Goal: Information Seeking & Learning: Check status

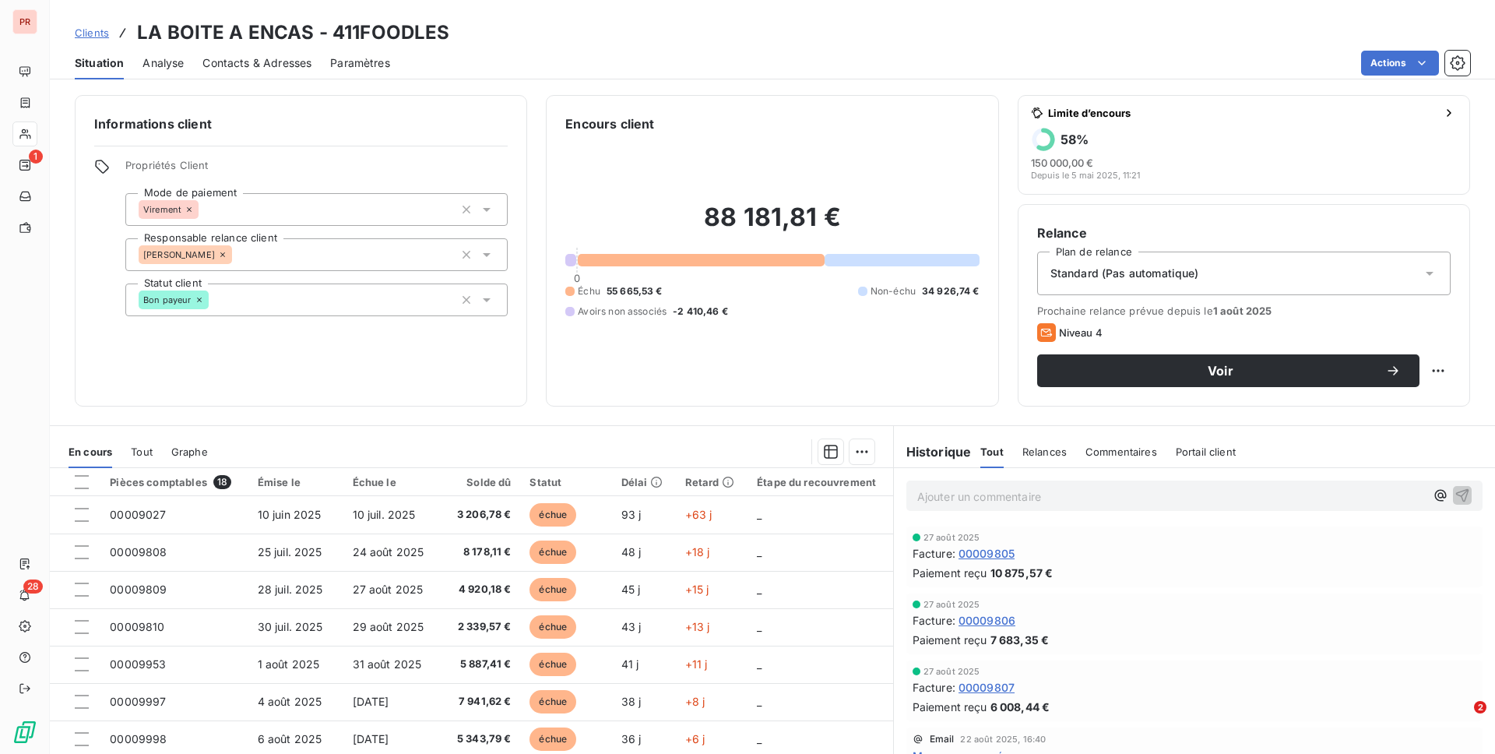
scroll to position [81, 0]
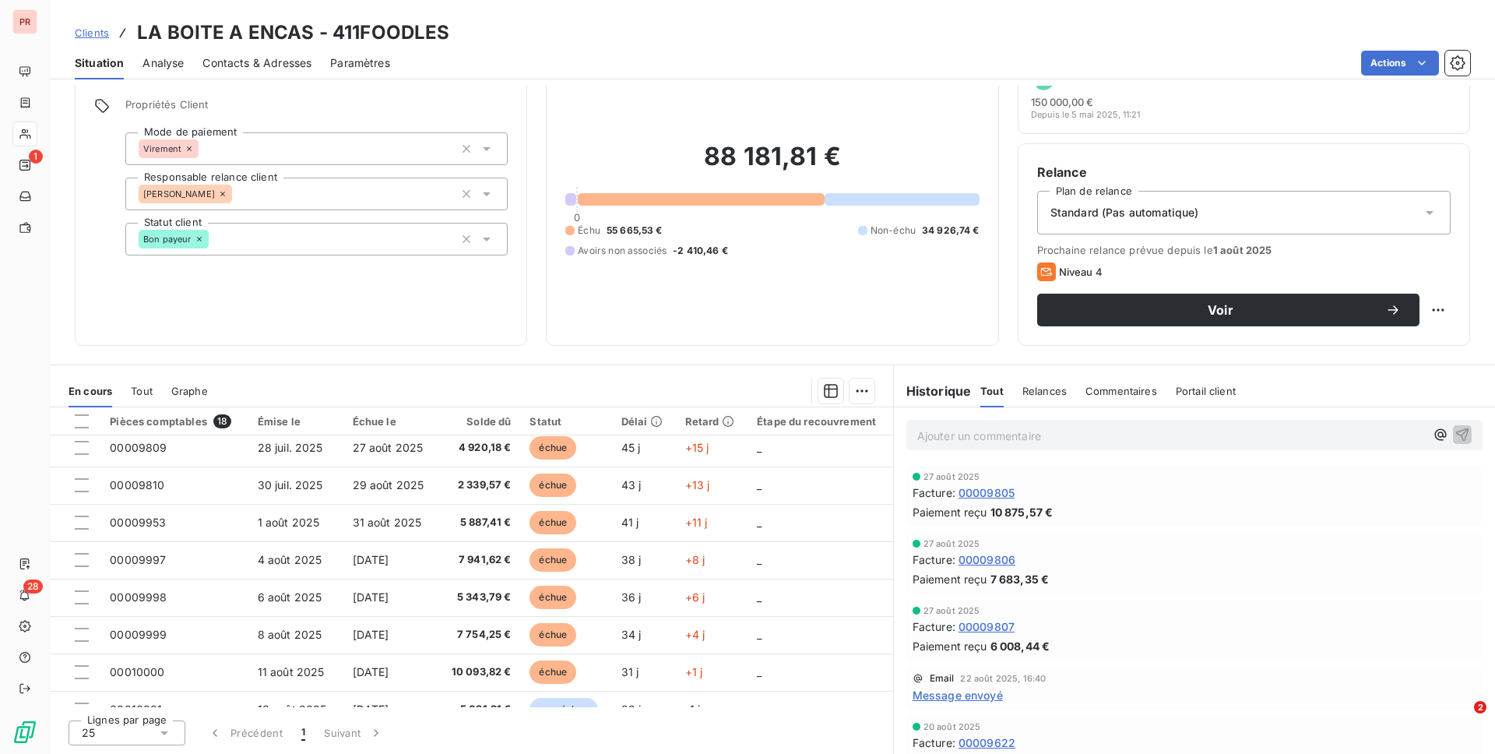
click at [80, 28] on span "Clients" at bounding box center [92, 32] width 34 height 12
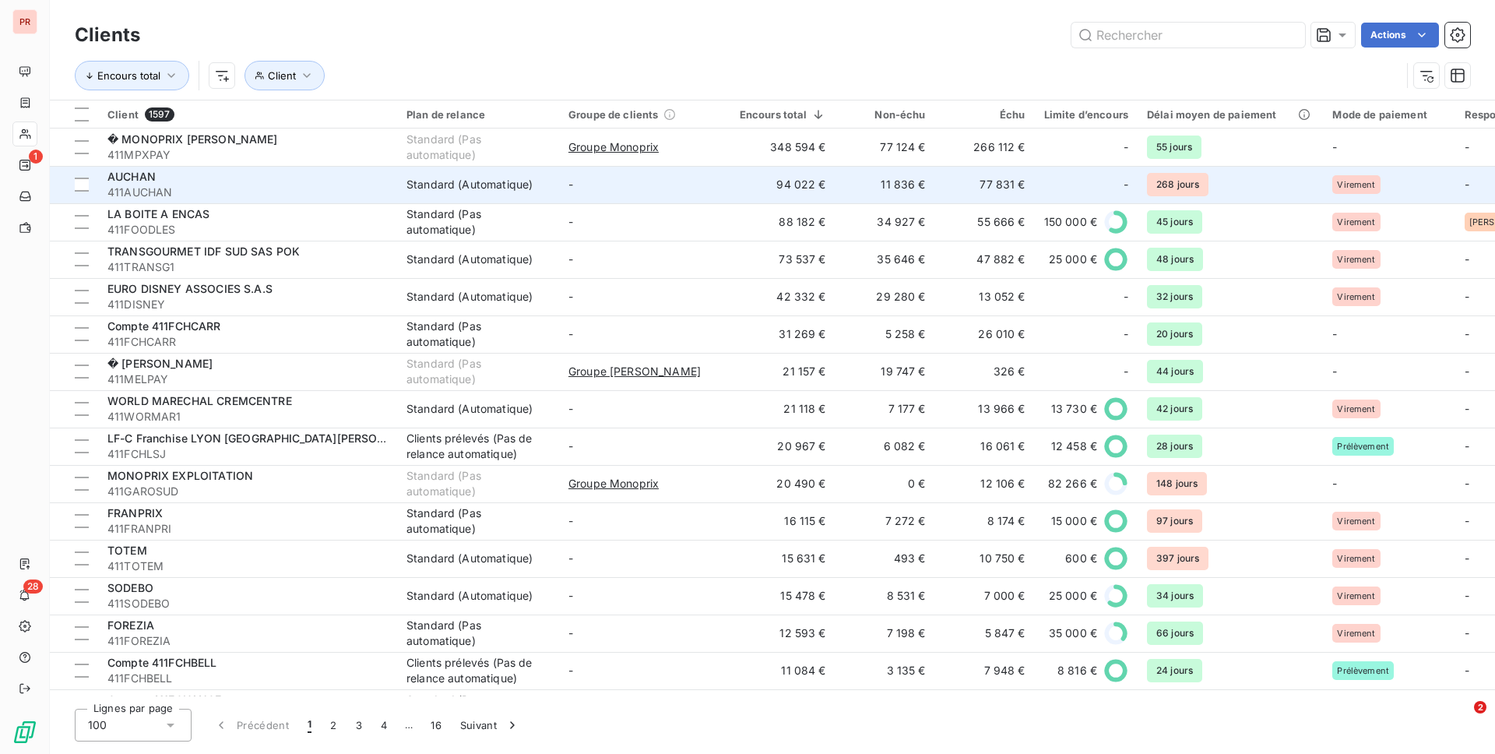
click at [167, 185] on span "411AUCHAN" at bounding box center [247, 193] width 280 height 16
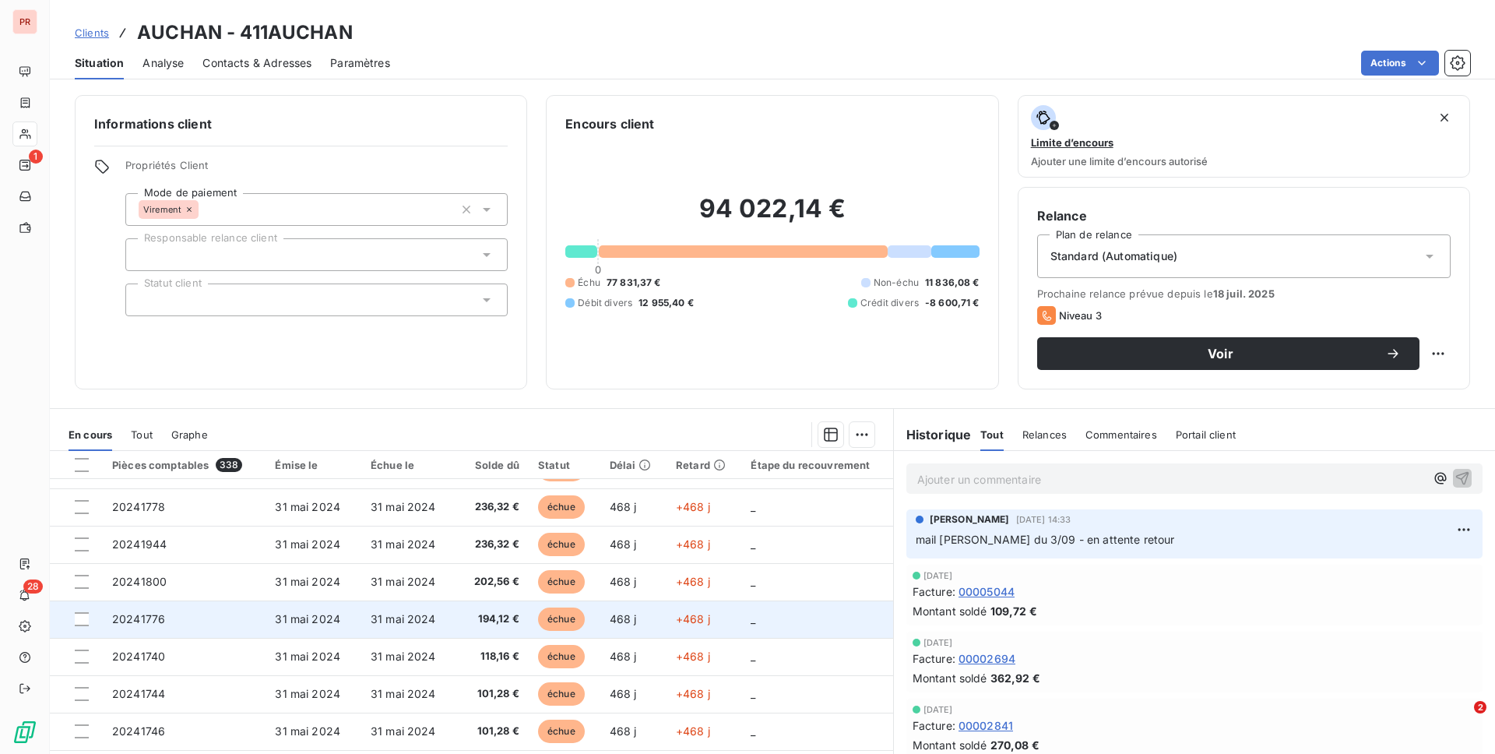
scroll to position [44, 0]
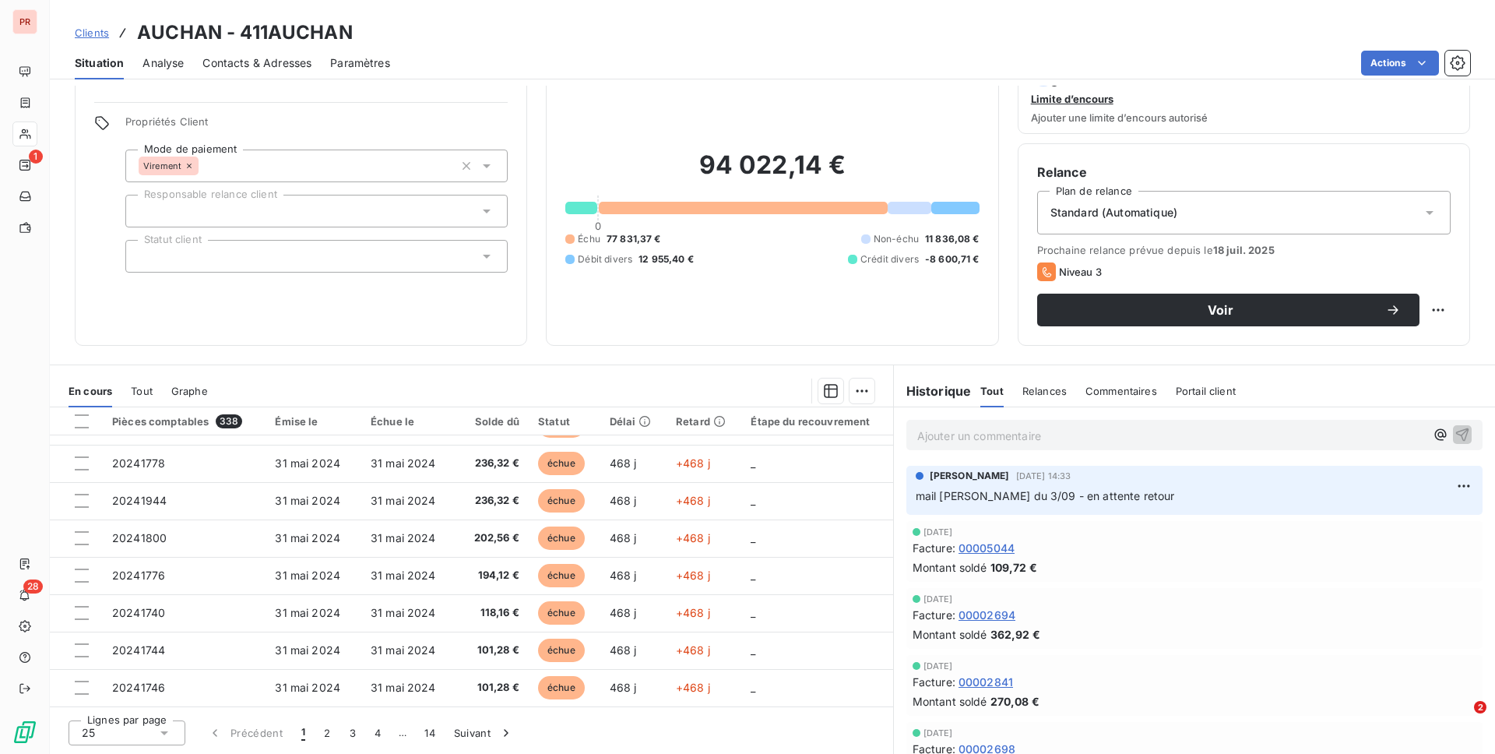
click at [172, 730] on div "25" at bounding box center [127, 732] width 117 height 25
click at [137, 710] on li "100" at bounding box center [127, 703] width 117 height 28
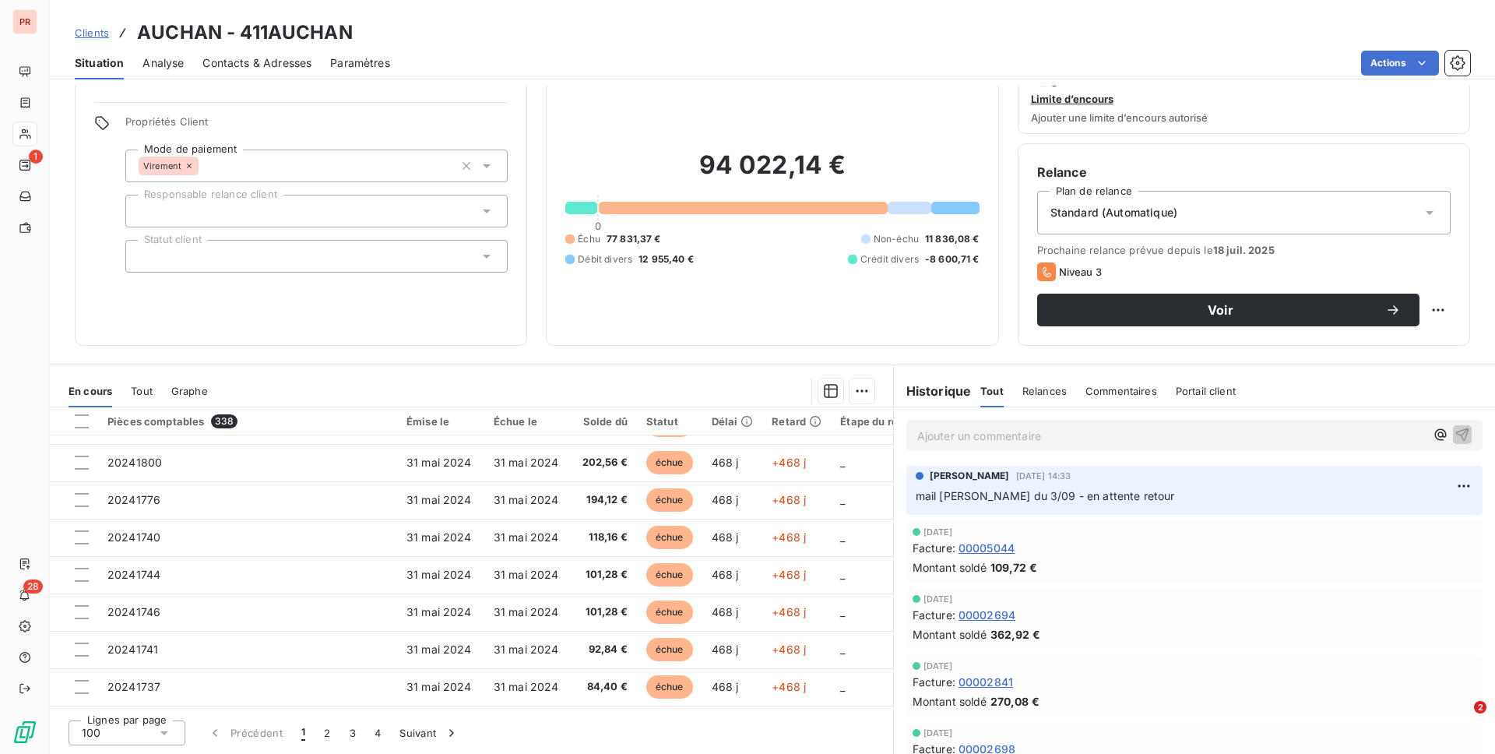
scroll to position [873, 0]
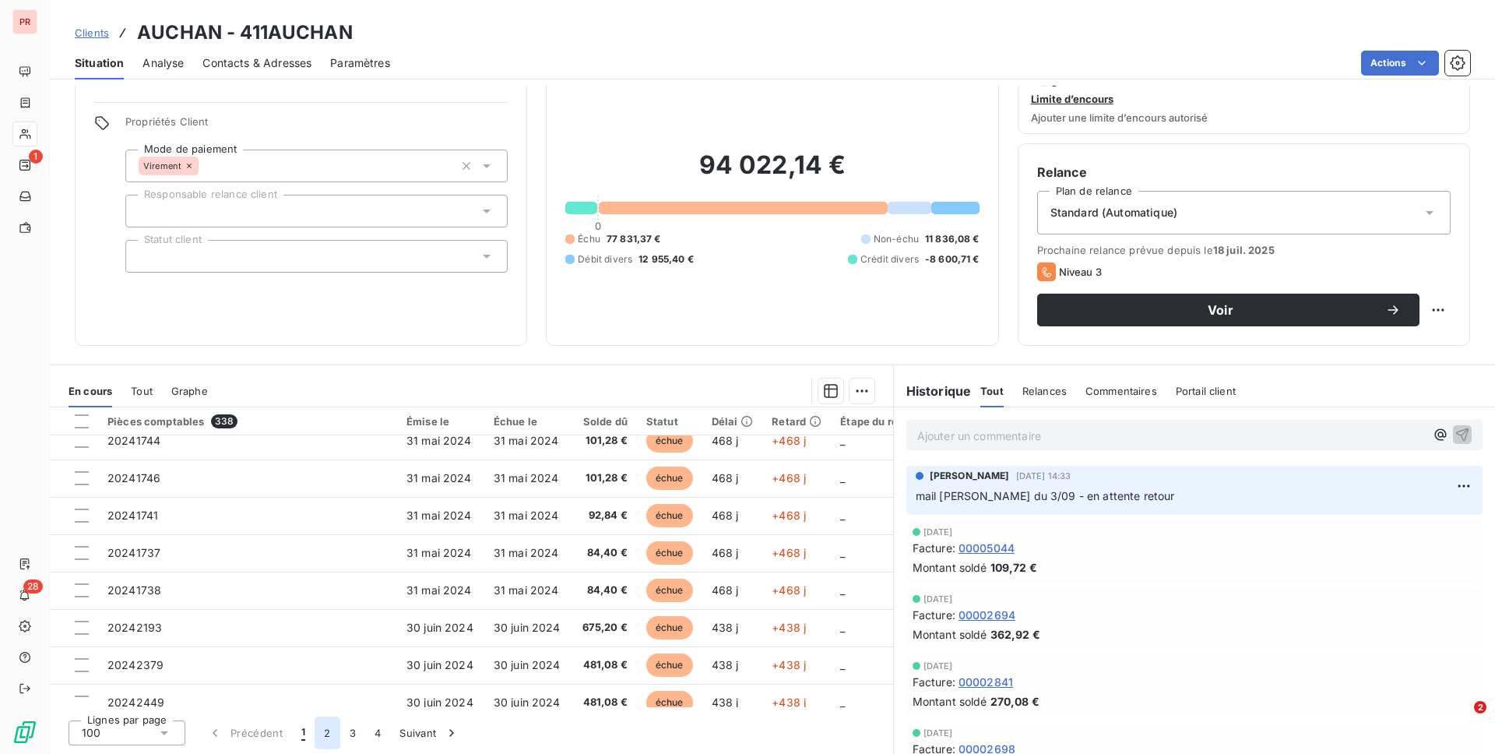
click at [335, 729] on button "2" at bounding box center [327, 732] width 25 height 33
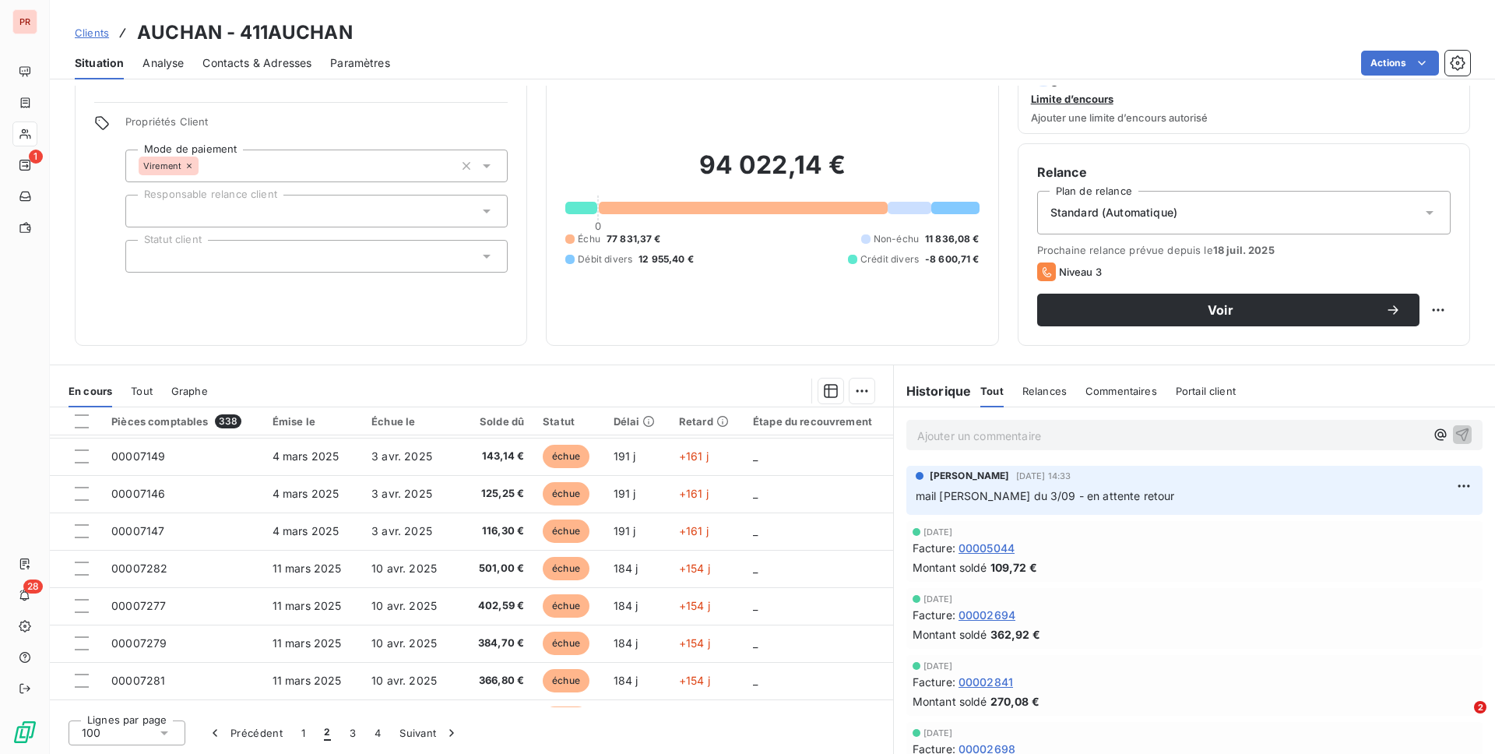
scroll to position [1596, 0]
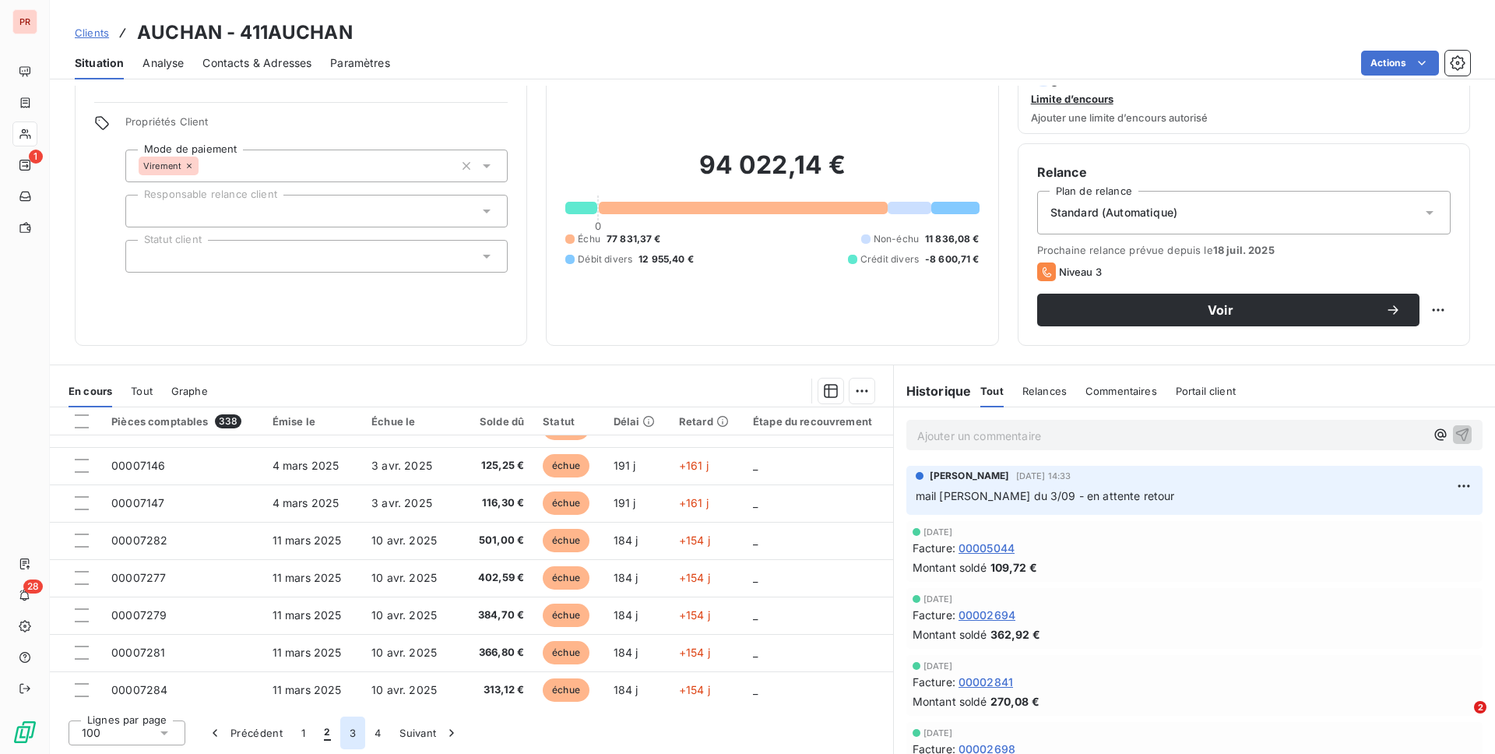
click at [353, 731] on button "3" at bounding box center [352, 732] width 25 height 33
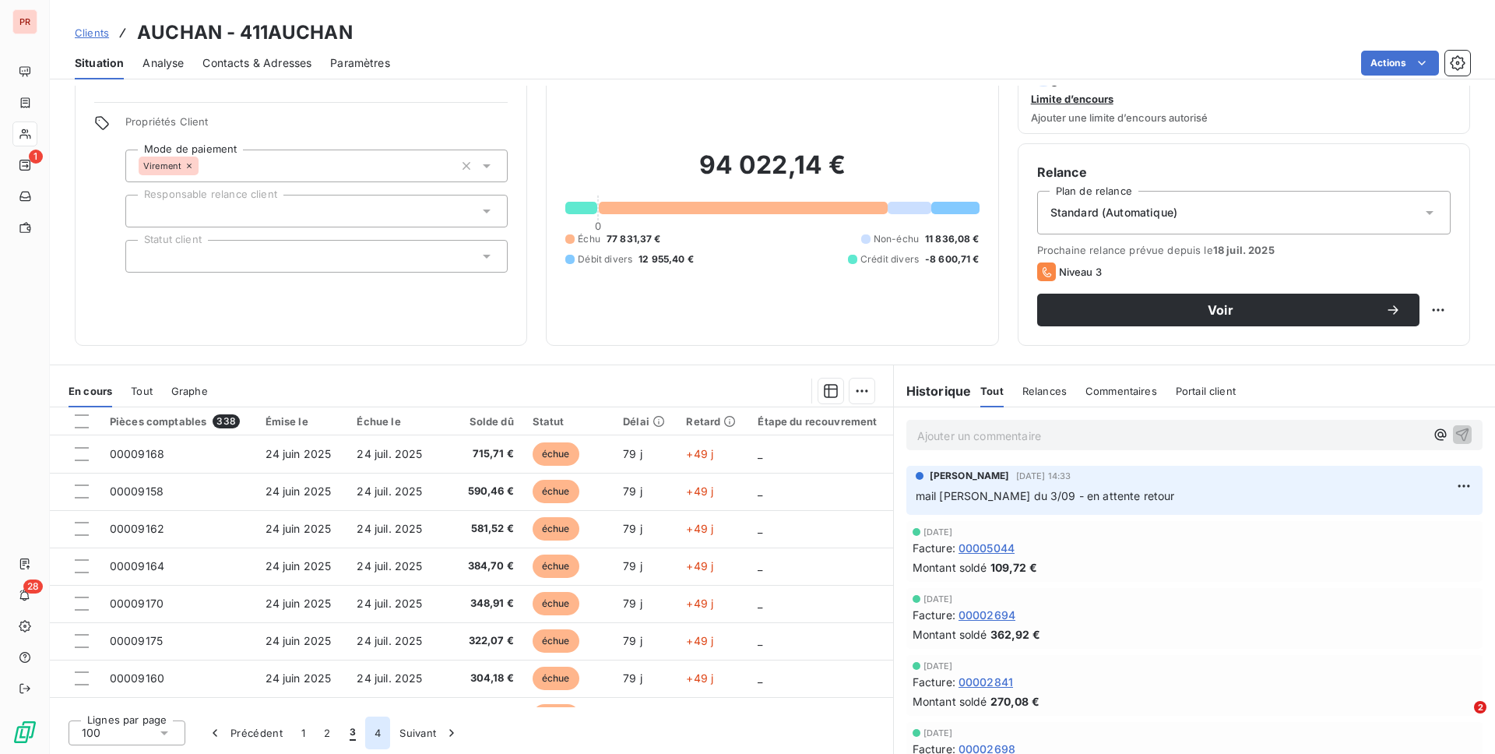
click at [375, 733] on button "4" at bounding box center [377, 732] width 25 height 33
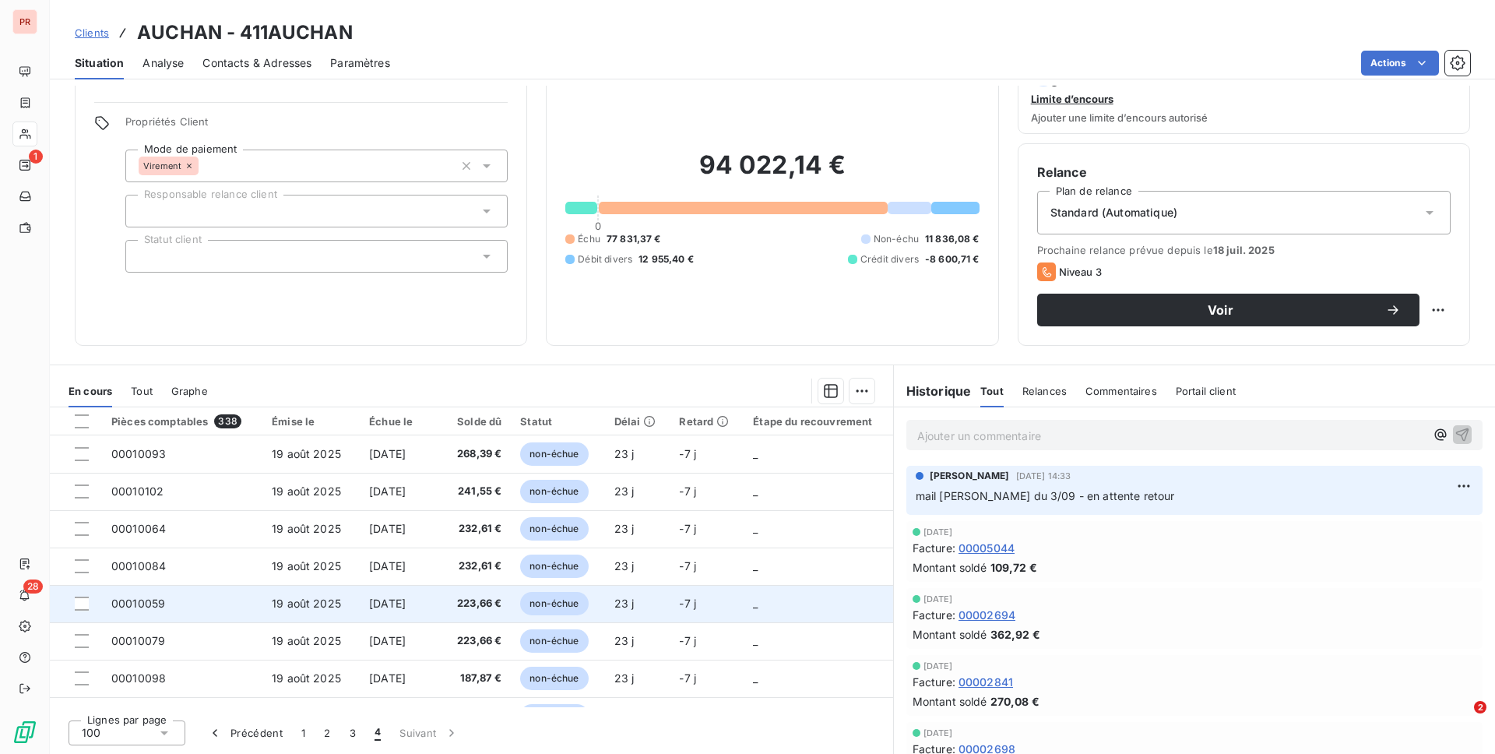
scroll to position [0, 0]
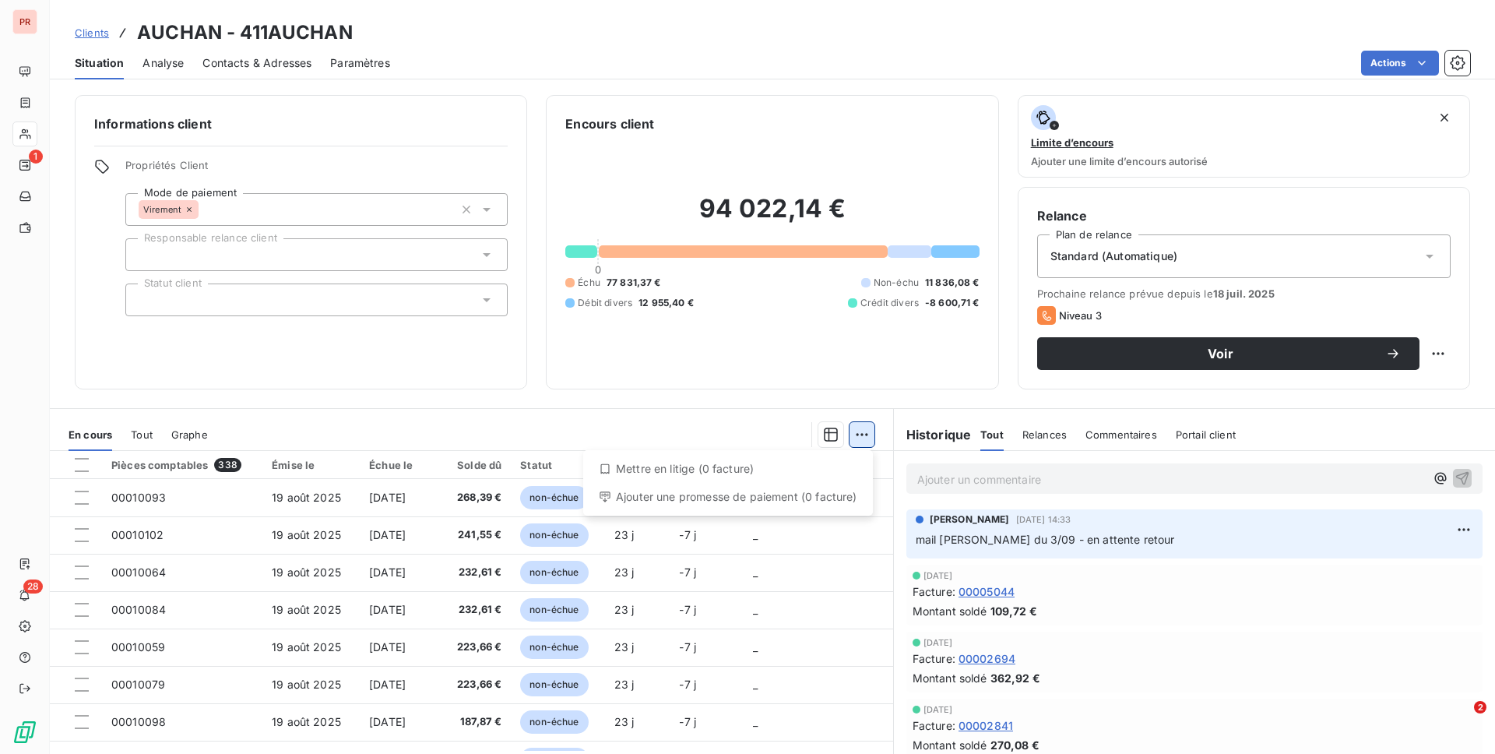
click at [867, 432] on html "PR 1 28 Clients AUCHAN - 411AUCHAN Situation Analyse Contacts & Adresses Paramè…" at bounding box center [747, 377] width 1495 height 754
click at [675, 431] on html "PR 1 28 Clients AUCHAN - 411AUCHAN Situation Analyse Contacts & Adresses Paramè…" at bounding box center [747, 377] width 1495 height 754
click at [920, 60] on html "PR 1 28 Clients AUCHAN - 411AUCHAN Situation Analyse Contacts & Adresses Paramè…" at bounding box center [747, 377] width 1495 height 754
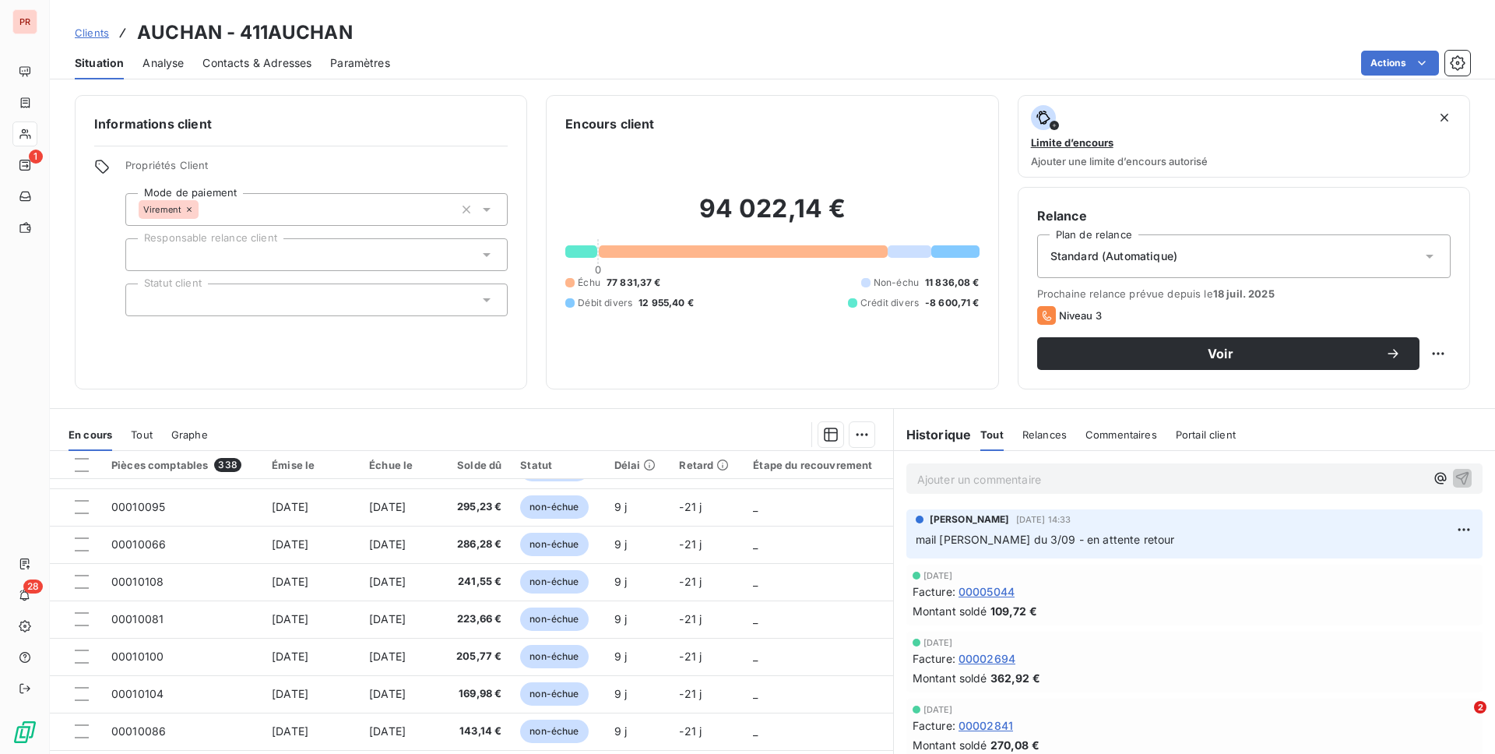
scroll to position [44, 0]
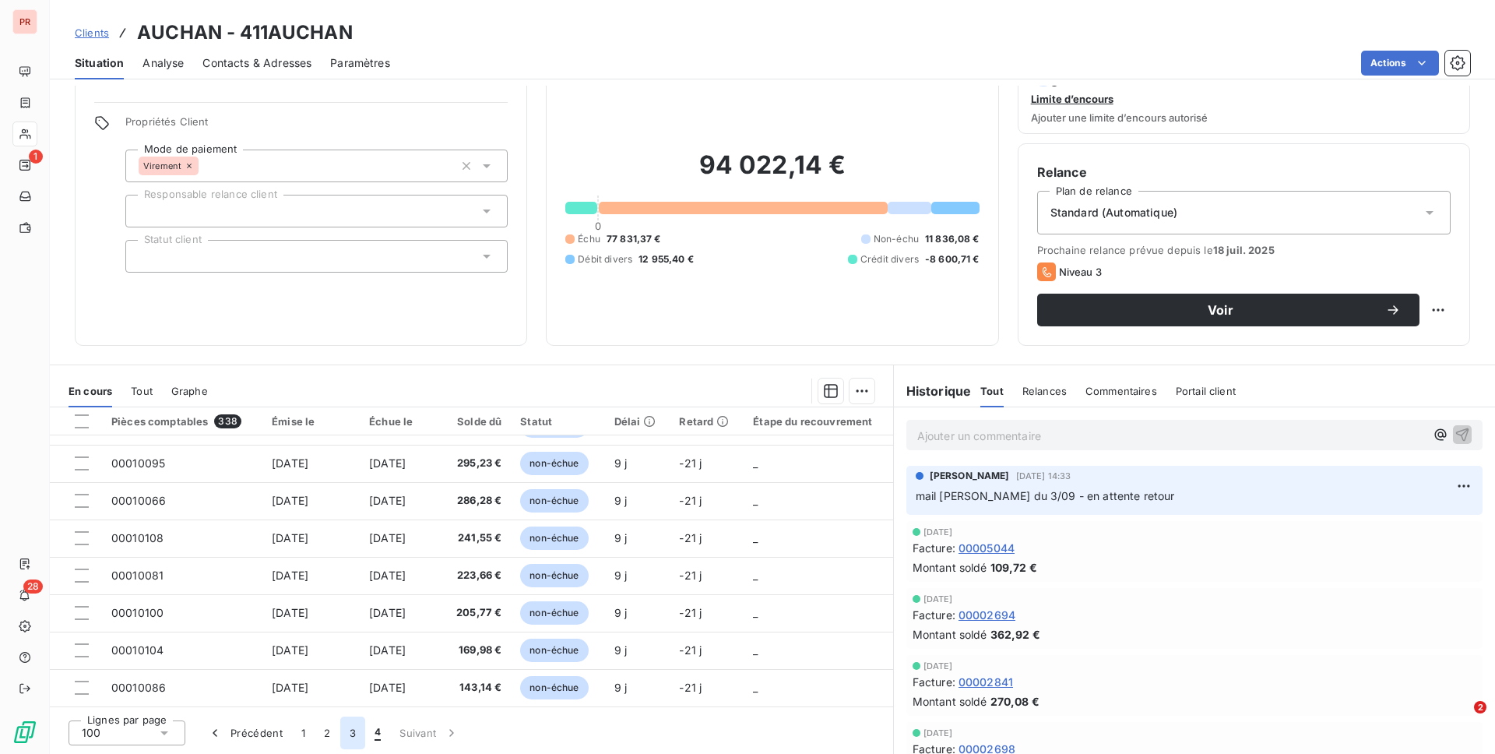
click at [347, 728] on button "3" at bounding box center [352, 732] width 25 height 33
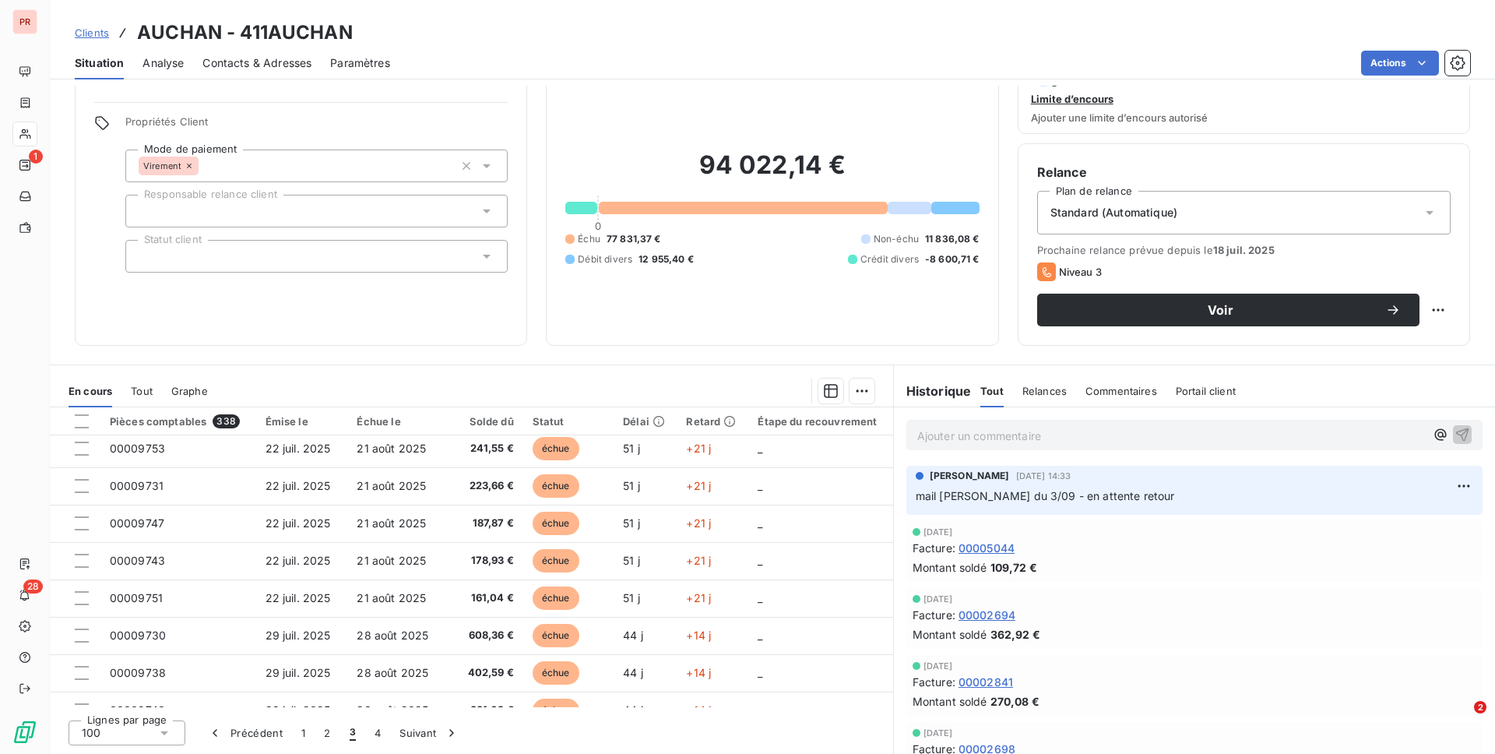
scroll to position [1872, 0]
drag, startPoint x: 605, startPoint y: 240, endPoint x: 670, endPoint y: 240, distance: 64.6
click at [670, 240] on div "Échu 77 831,37 € Non-échu 11 836,08 € Débit divers 12 955,40 € Crédit divers -8…" at bounding box center [771, 249] width 413 height 34
click at [89, 29] on span "Clients" at bounding box center [92, 32] width 34 height 12
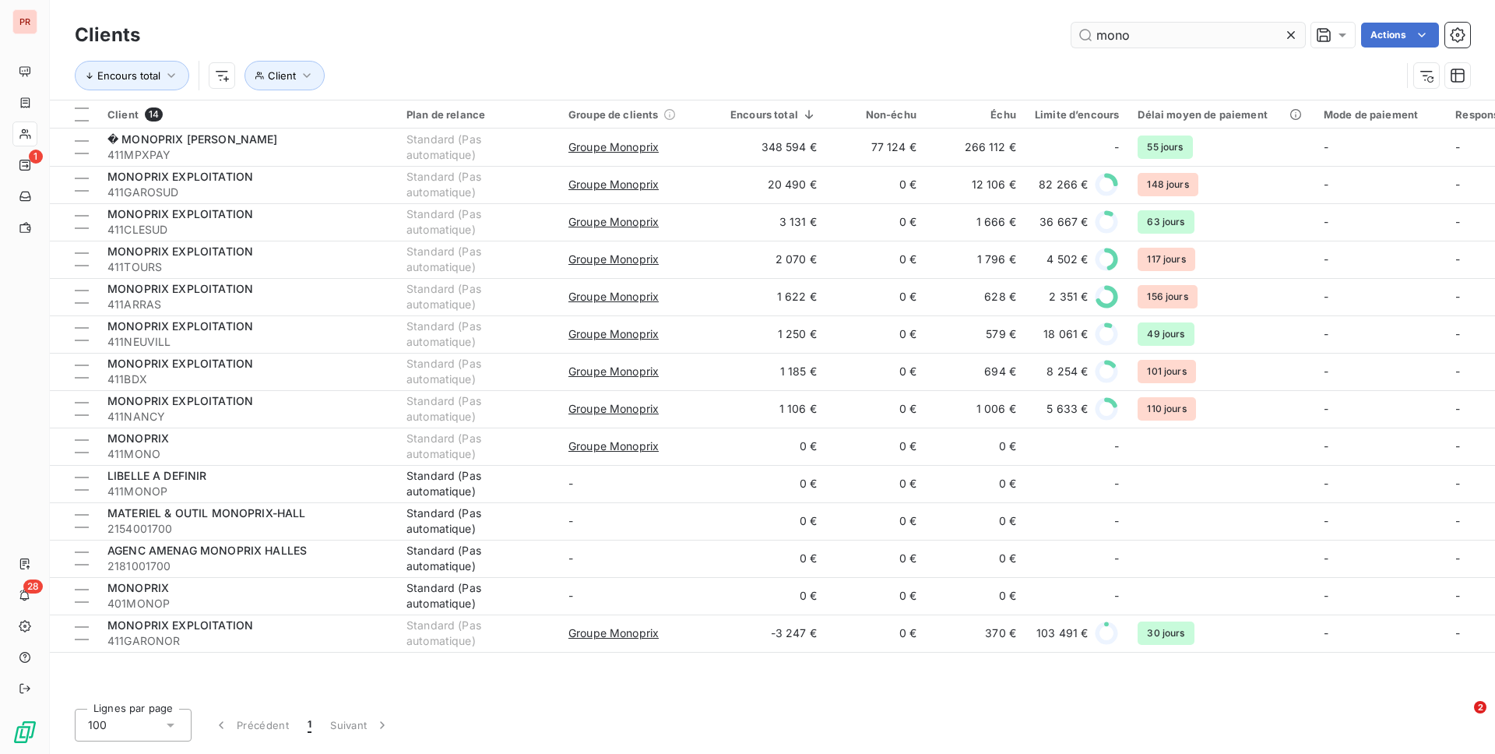
click at [1151, 41] on input "mono" at bounding box center [1188, 35] width 234 height 25
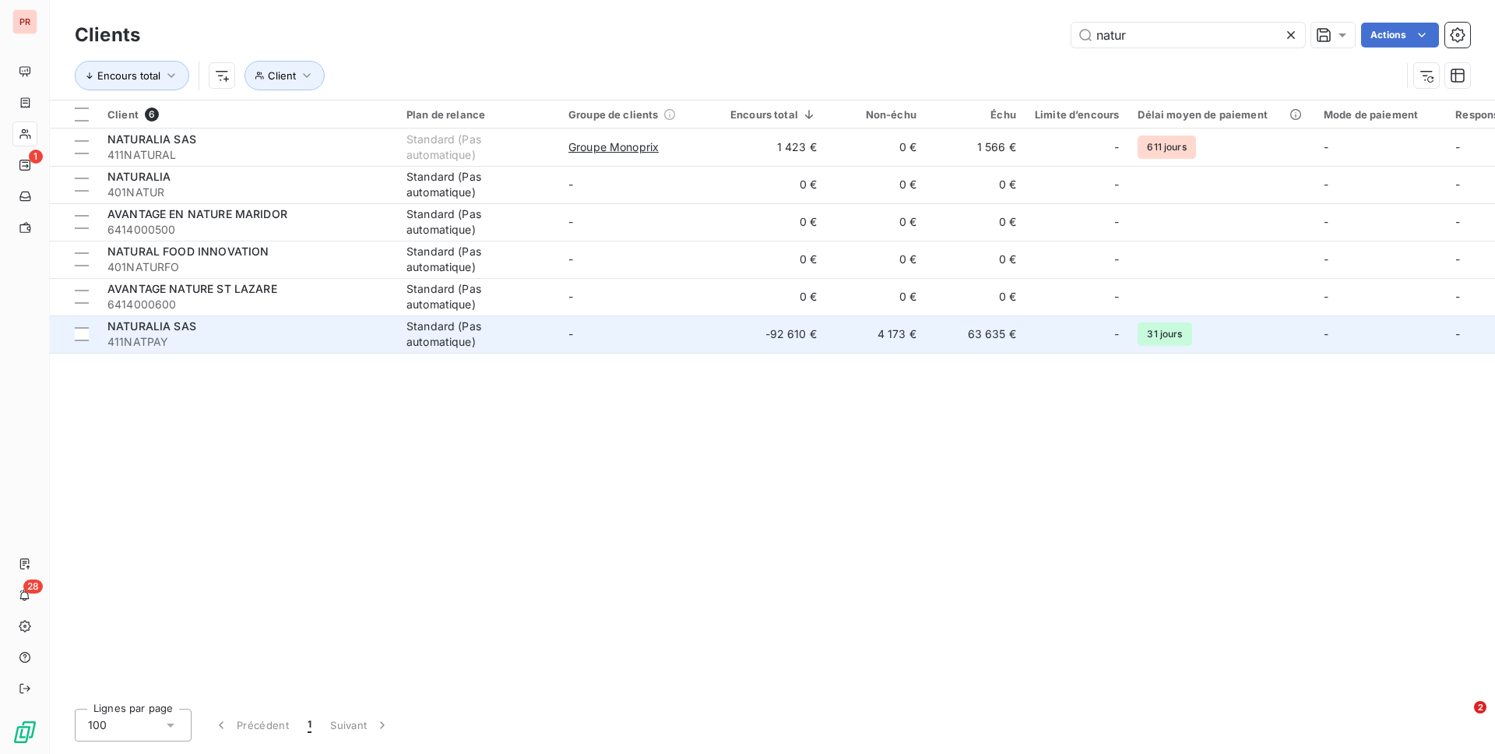
type input "natur"
click at [780, 328] on td "-92 610 €" at bounding box center [773, 333] width 105 height 37
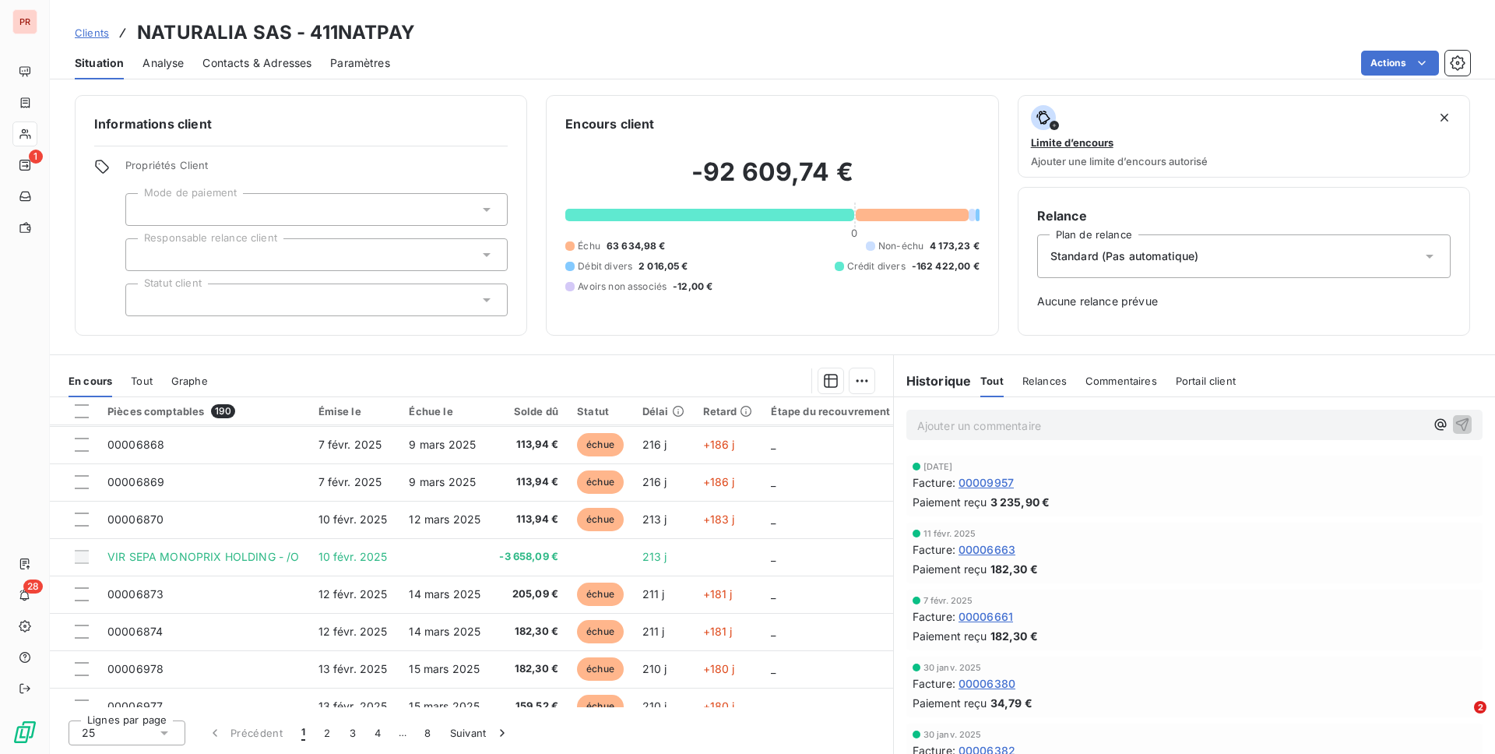
scroll to position [660, 0]
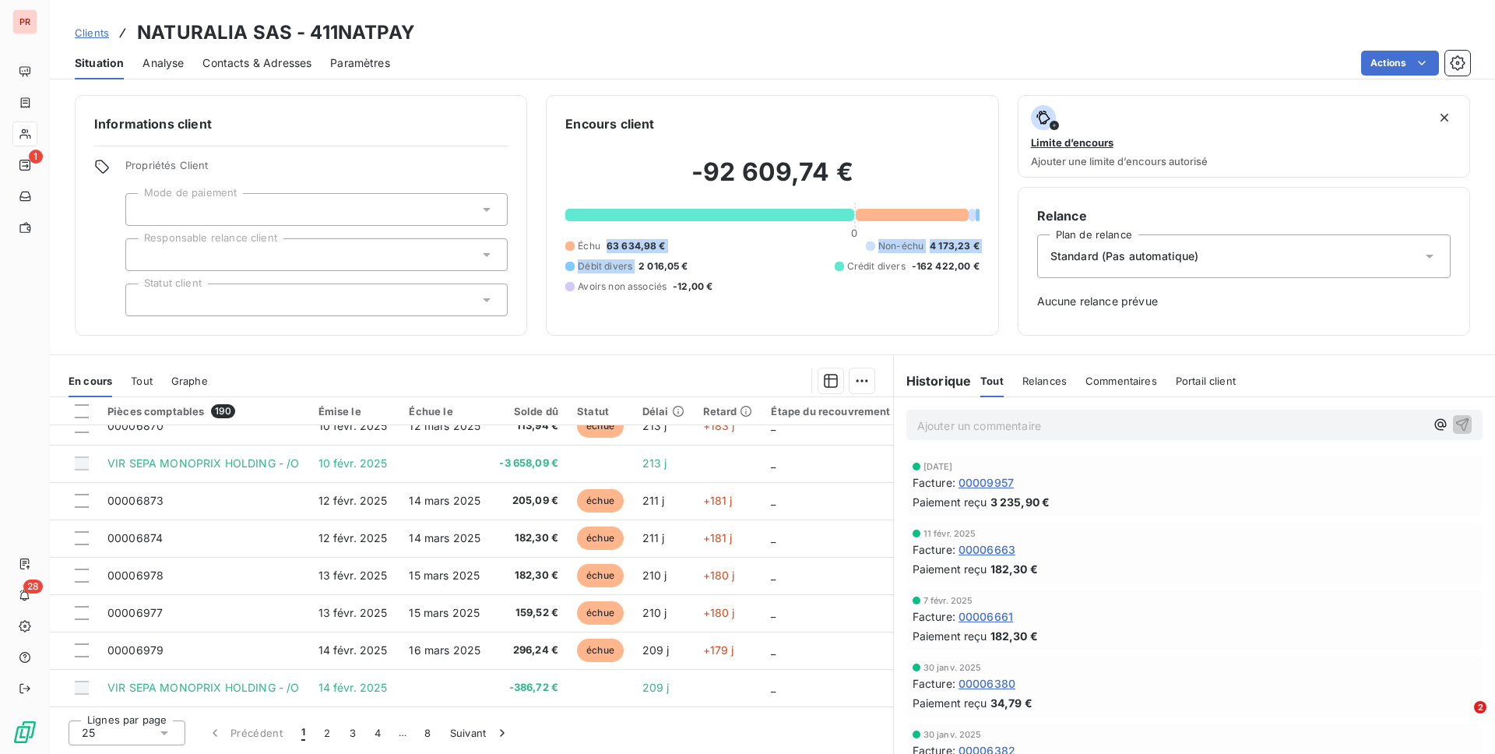
drag, startPoint x: 607, startPoint y: 245, endPoint x: 713, endPoint y: 245, distance: 106.7
click at [711, 245] on div "Échu 63 634,98 € Non-échu 4 173,23 € Débit divers 2 016,05 € Crédit divers -162…" at bounding box center [771, 266] width 413 height 55
click at [888, 258] on div "Échu 63 634,98 € Non-échu 4 173,23 € Débit divers 2 016,05 € Crédit divers -162…" at bounding box center [771, 266] width 413 height 55
drag, startPoint x: 887, startPoint y: 262, endPoint x: 979, endPoint y: 262, distance: 91.9
click at [979, 262] on div "Encours client -92 609,74 € 0 Échu 63 634,98 € Non-échu 4 173,23 € Débit divers…" at bounding box center [772, 215] width 452 height 241
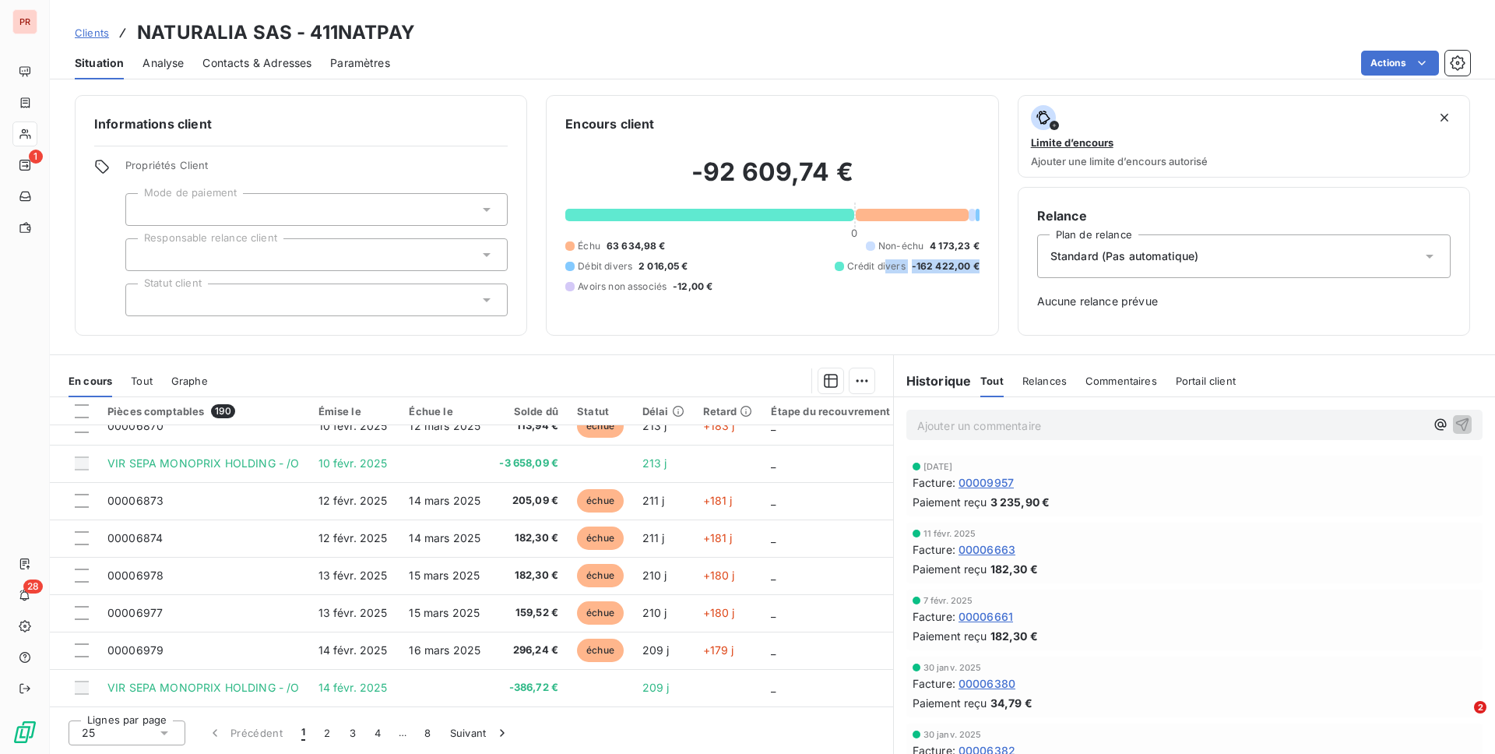
click at [924, 259] on span "-162 422,00 €" at bounding box center [946, 266] width 68 height 14
drag, startPoint x: 856, startPoint y: 276, endPoint x: 951, endPoint y: 274, distance: 95.0
click at [969, 276] on div "Échu 63 634,98 € Non-échu 4 173,23 € Débit divers 2 016,05 € Crédit divers -162…" at bounding box center [771, 266] width 413 height 55
drag, startPoint x: 687, startPoint y: 174, endPoint x: 842, endPoint y: 168, distance: 155.1
click at [842, 168] on h2 "-92 609,74 €" at bounding box center [771, 180] width 413 height 47
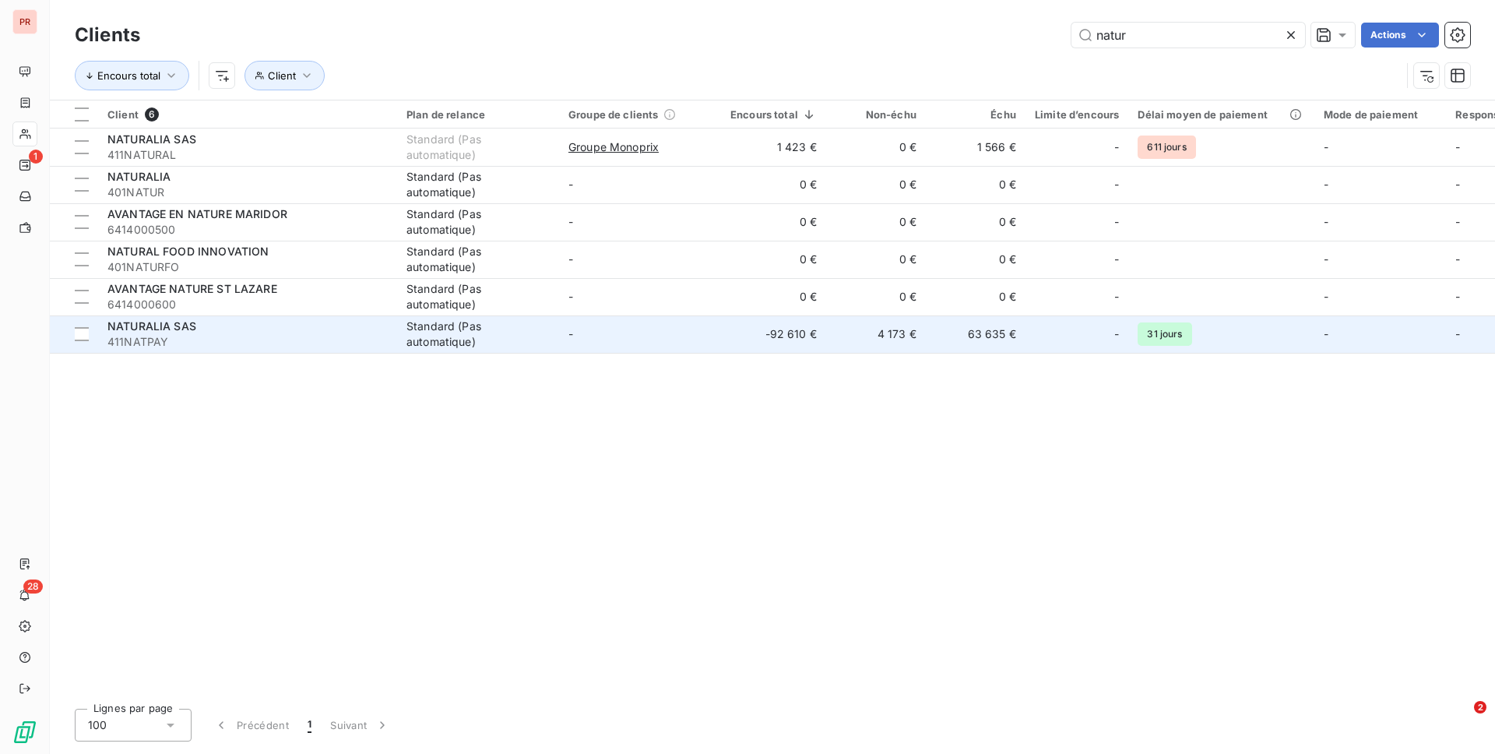
click at [781, 340] on td "-92 610 €" at bounding box center [773, 333] width 105 height 37
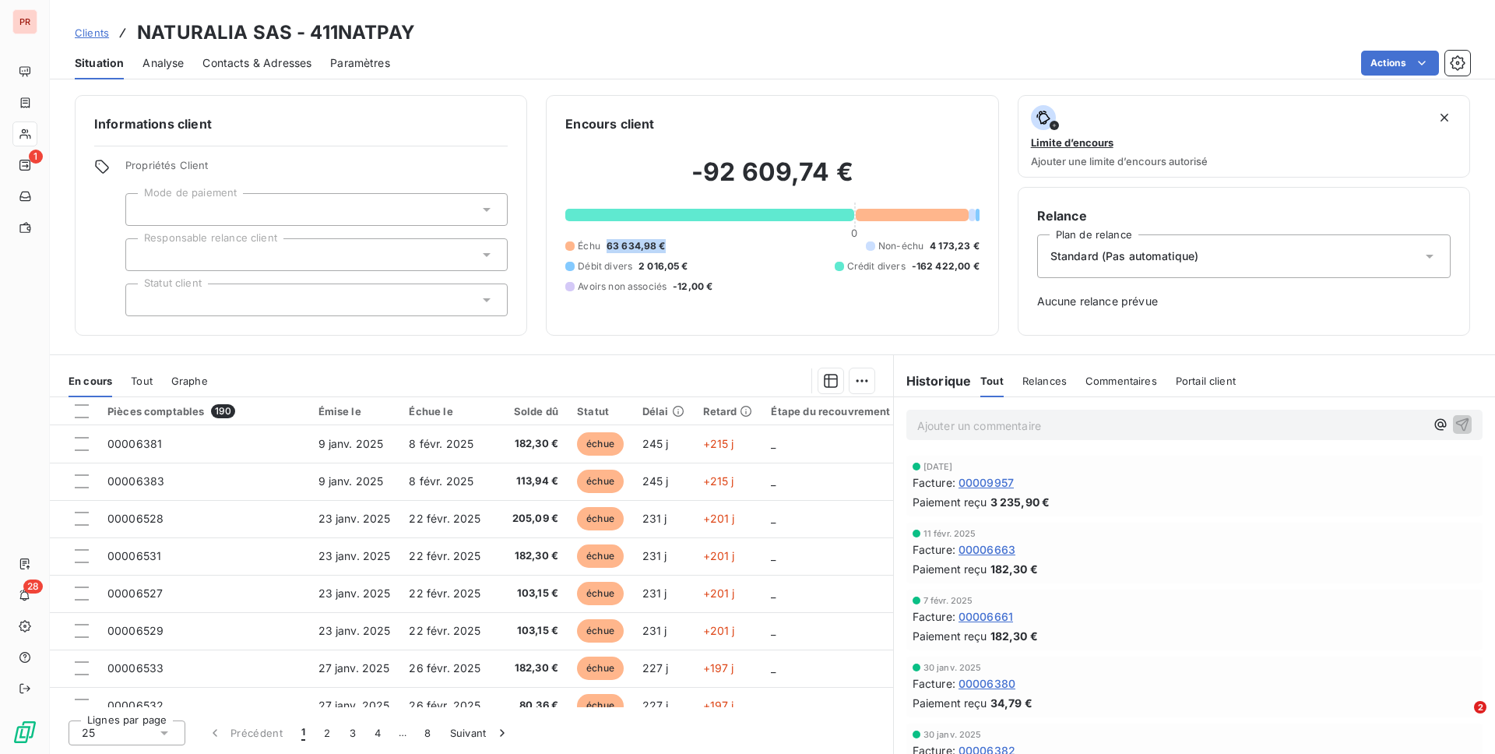
drag, startPoint x: 608, startPoint y: 248, endPoint x: 665, endPoint y: 248, distance: 56.8
click at [665, 248] on div "Échu 63 634,98 € Non-échu 4 173,23 € Débit divers 2 016,05 € Crédit divers -162…" at bounding box center [771, 266] width 413 height 55
drag, startPoint x: 909, startPoint y: 267, endPoint x: 959, endPoint y: 267, distance: 49.1
click at [980, 267] on div "Encours client -92 609,74 € 0 Échu 63 634,98 € Non-échu 4 173,23 € Débit divers…" at bounding box center [772, 215] width 452 height 241
drag, startPoint x: 959, startPoint y: 267, endPoint x: 917, endPoint y: 266, distance: 42.1
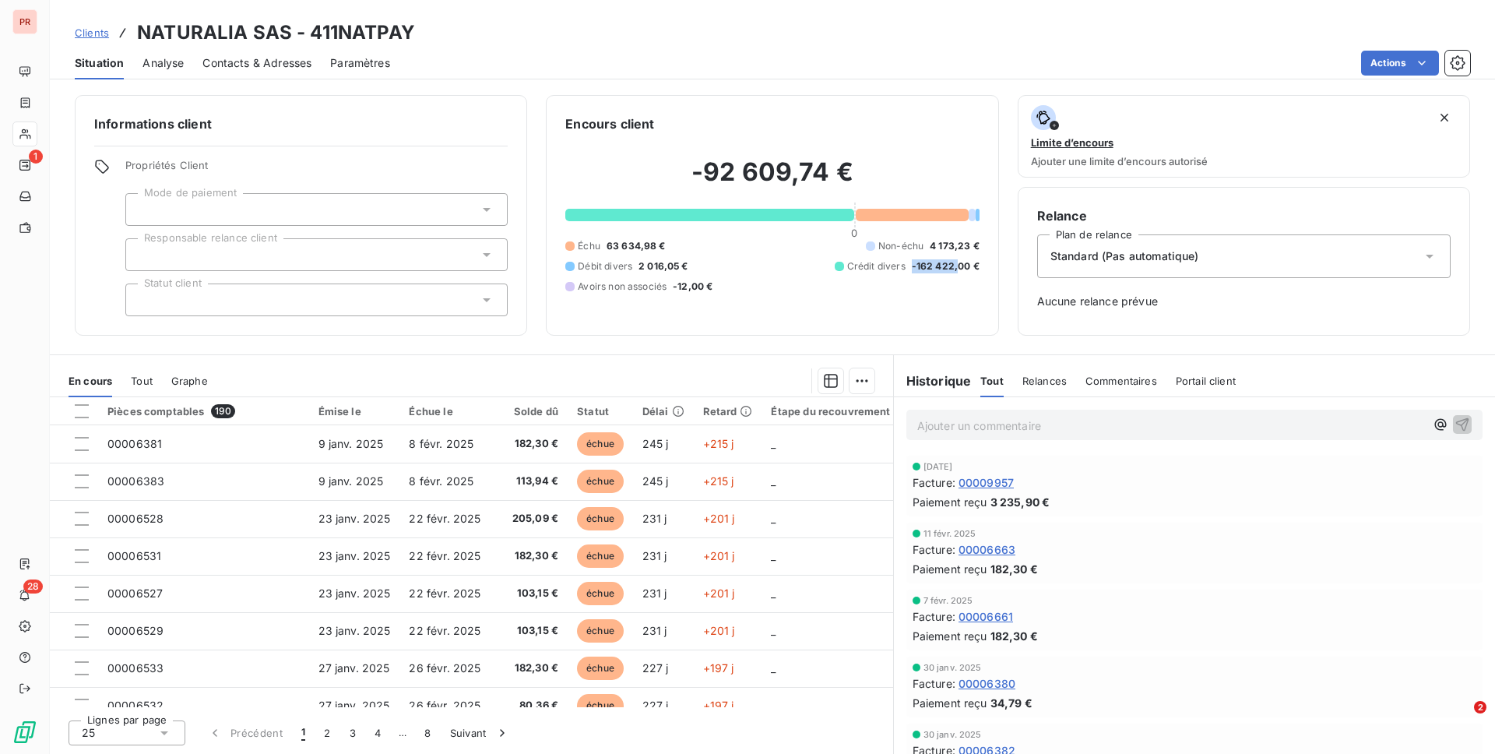
click at [913, 266] on span "-162 422,00 €" at bounding box center [946, 266] width 68 height 14
click at [599, 248] on span "Échu" at bounding box center [589, 246] width 23 height 14
click at [605, 248] on div "Échu 63 634,98 €" at bounding box center [615, 246] width 100 height 14
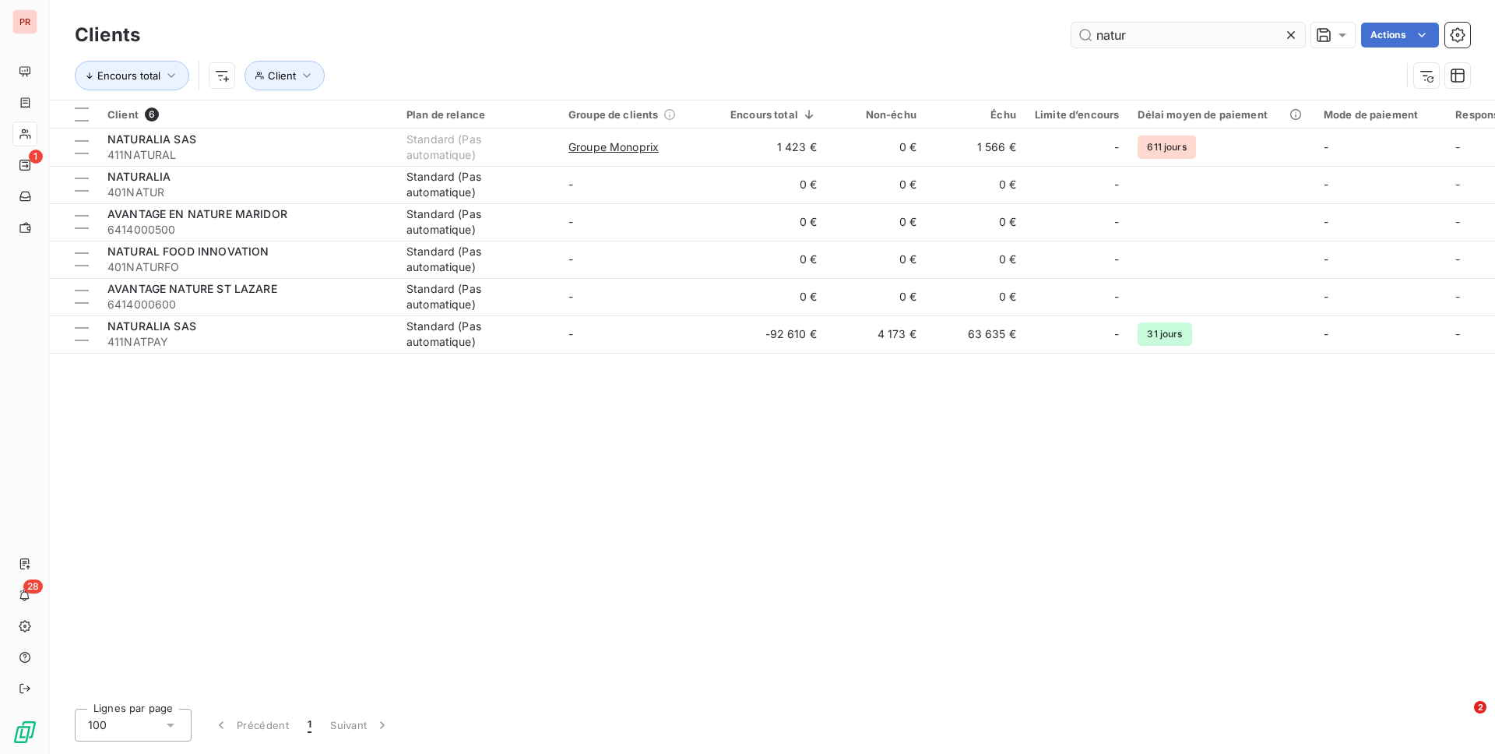
click at [1139, 31] on input "natur" at bounding box center [1188, 35] width 234 height 25
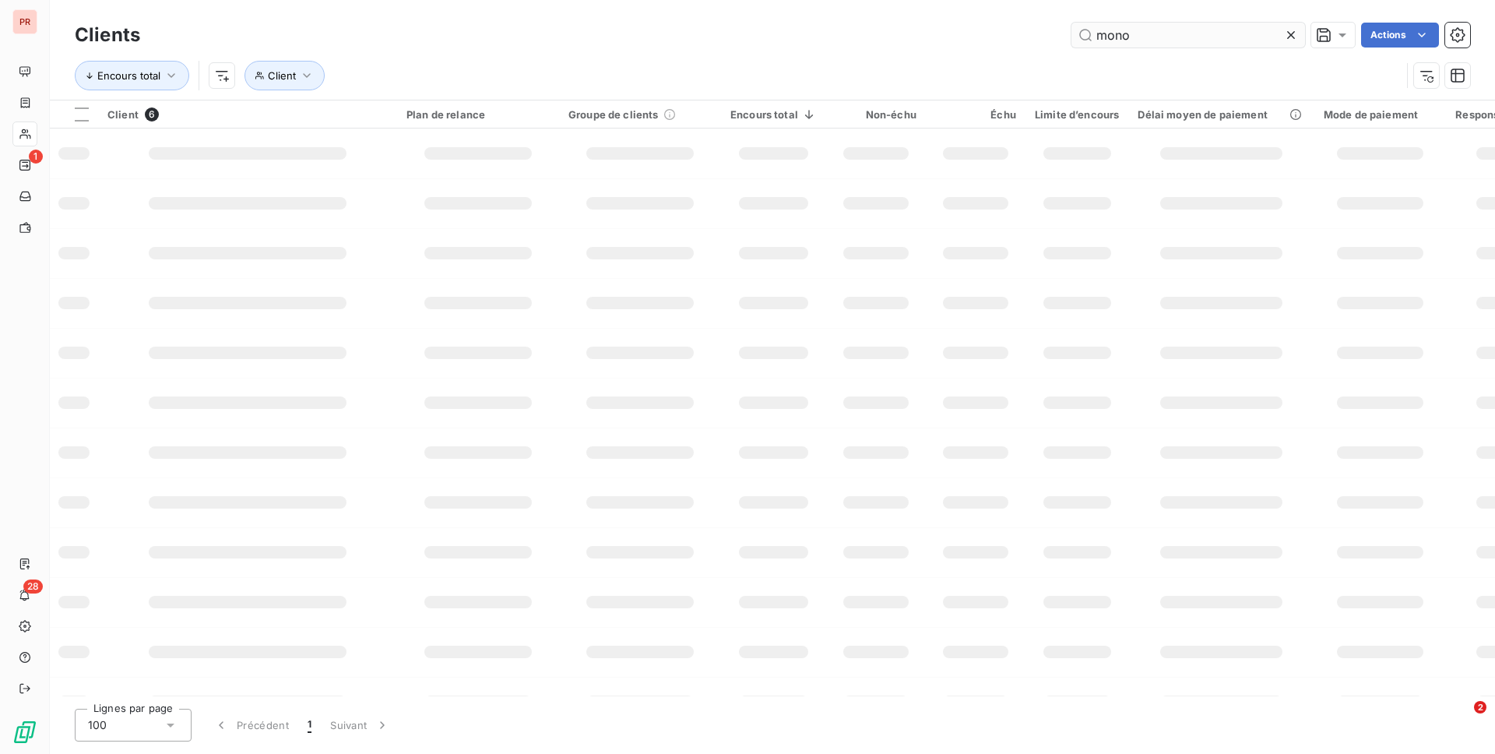
type input "mono"
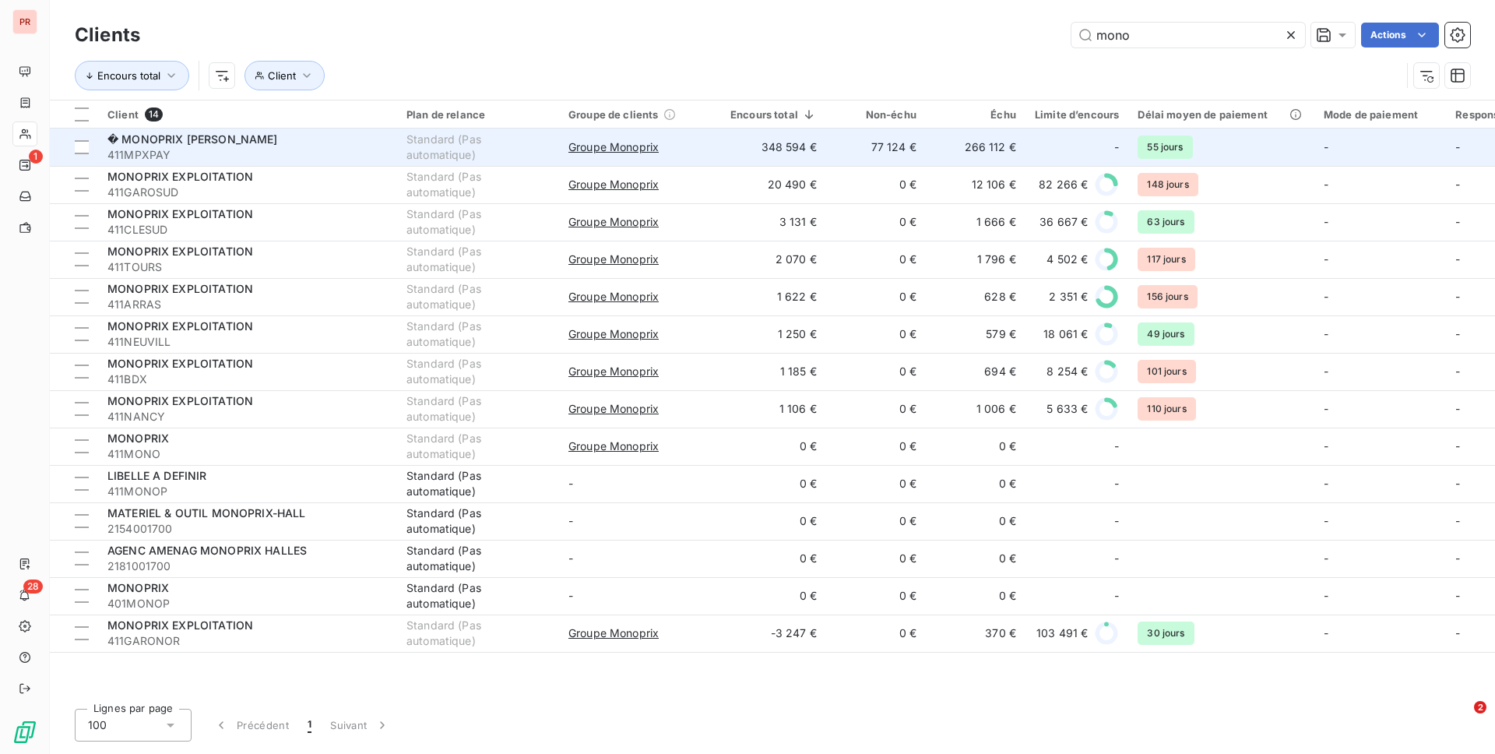
click at [681, 148] on div "Groupe Monoprix" at bounding box center [639, 147] width 143 height 16
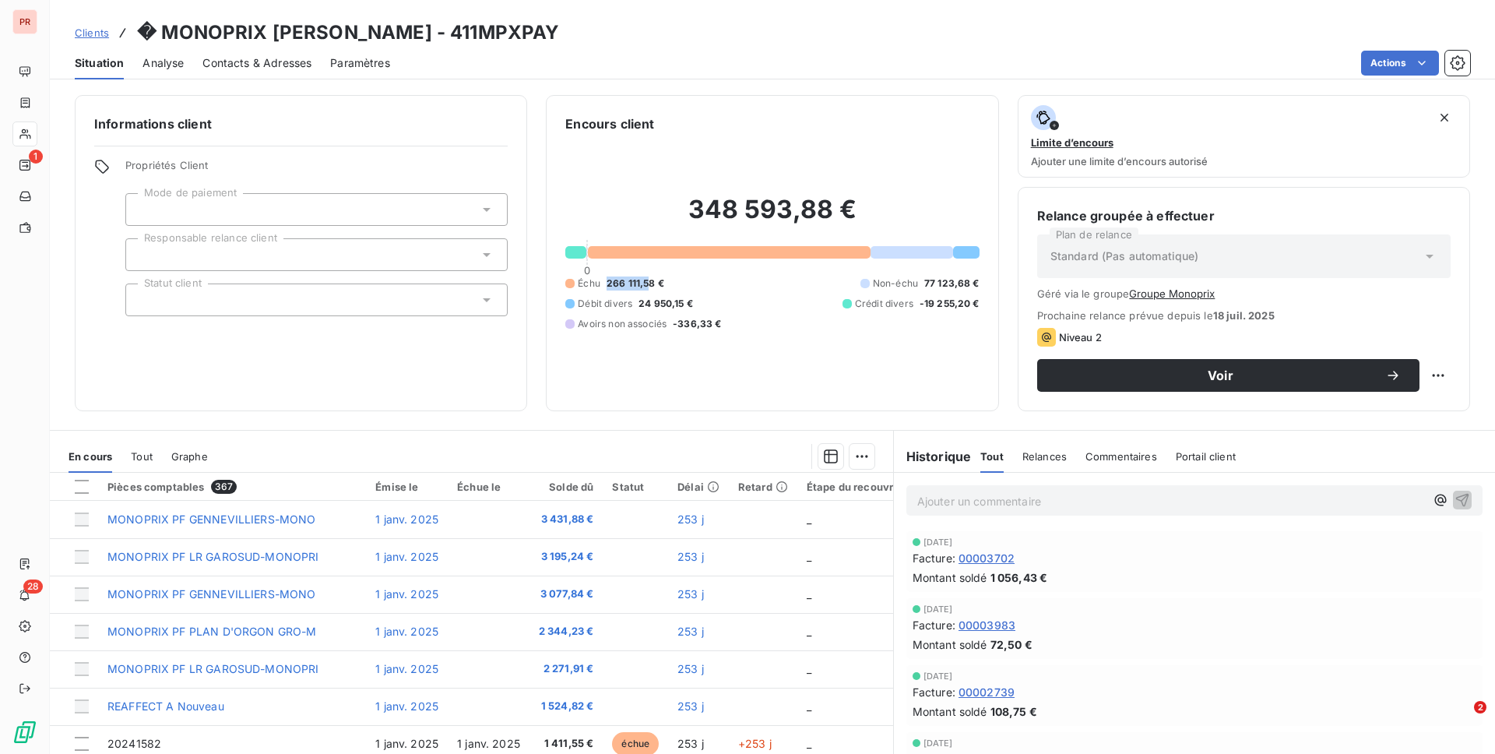
drag, startPoint x: 607, startPoint y: 285, endPoint x: 648, endPoint y: 287, distance: 40.5
click at [648, 287] on span "266 111,58 €" at bounding box center [636, 283] width 58 height 14
